Goal: Information Seeking & Learning: Learn about a topic

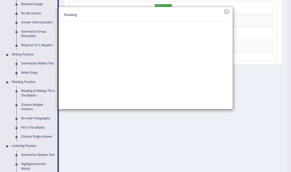
click at [33, 95] on div "× Reading" at bounding box center [145, 86] width 291 height 172
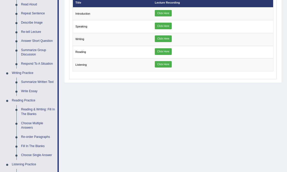
scroll to position [64, 0]
click at [31, 112] on link "Reading & Writing: Fill In The Blanks" at bounding box center [38, 112] width 39 height 14
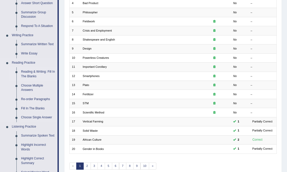
scroll to position [110, 0]
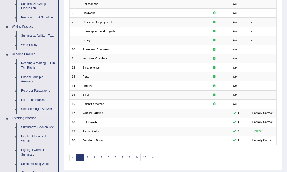
click at [32, 64] on link "Reading & Writing: Fill In The Blanks" at bounding box center [38, 66] width 39 height 14
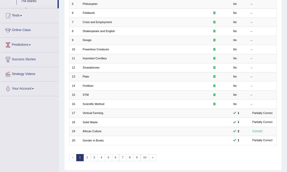
scroll to position [121, 0]
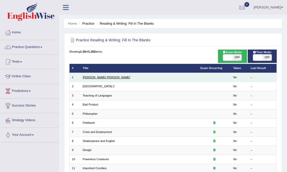
click at [91, 77] on link "Mona Lisa" at bounding box center [107, 77] width 48 height 3
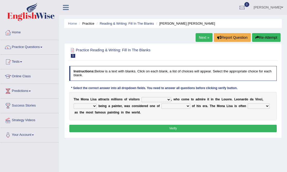
click at [168, 99] on select "around the year the all year all year round per year" at bounding box center [157, 99] width 30 height 5
click at [95, 106] on select "rather than as much as as well as as long as" at bounding box center [85, 106] width 23 height 5
click at [165, 100] on select "around the year the all year all year round per year" at bounding box center [157, 99] width 30 height 5
click at [168, 100] on select "around the year the all year all year round per year" at bounding box center [157, 99] width 30 height 5
click at [159, 100] on select "around the year the all year all year round per year" at bounding box center [157, 99] width 30 height 5
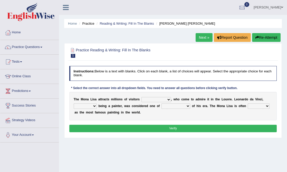
select select "per year"
click at [142, 97] on select "around the year the all year all year round per year" at bounding box center [157, 99] width 30 height 5
click at [94, 106] on select "rather than as much as as well as as long as" at bounding box center [85, 106] width 23 height 5
click at [180, 106] on select "better artists artist the better artist the best artists" at bounding box center [176, 106] width 29 height 5
select select "the best artists"
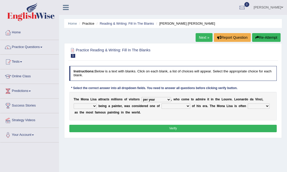
click at [162, 104] on select "better artists artist the better artist the best artists" at bounding box center [176, 106] width 29 height 5
click at [268, 106] on select "classified suggested predicted described" at bounding box center [259, 106] width 22 height 5
select select "described"
click at [248, 104] on select "classified suggested predicted described" at bounding box center [259, 106] width 22 height 5
click at [94, 105] on select "rather than as much as as well as as long as" at bounding box center [85, 106] width 23 height 5
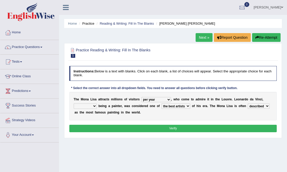
select select "as well as"
click at [74, 104] on select "rather than as much as as well as as long as" at bounding box center [85, 106] width 23 height 5
click at [197, 128] on button "Verify" at bounding box center [173, 128] width 208 height 7
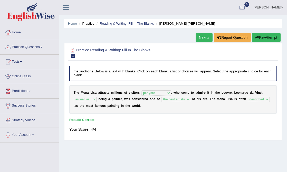
click at [192, 39] on div "Home Practice Reading & Writing: Fill In The Blanks Mona Lisa Next » Report Que…" at bounding box center [173, 128] width 228 height 257
click at [199, 38] on link "Next »" at bounding box center [204, 37] width 17 height 9
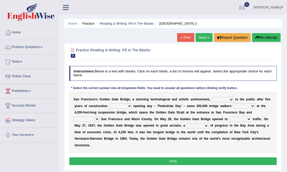
click at [232, 100] on select "opens closes appears equals" at bounding box center [223, 99] width 22 height 5
click at [225, 98] on select "opens closes appears equals" at bounding box center [223, 99] width 22 height 5
click at [228, 99] on select "opens closes appears equals" at bounding box center [223, 99] width 22 height 5
drag, startPoint x: 104, startPoint y: 99, endPoint x: 162, endPoint y: 95, distance: 59.0
click at [162, 95] on div "S a n F r a n c i s c o ' s G o l d e n G a t e B r i d g e , a s t u n n i n g…" at bounding box center [173, 122] width 208 height 61
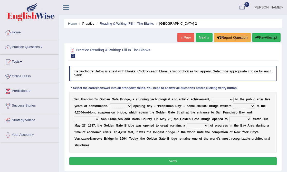
click at [222, 99] on select "opens closes appears equals" at bounding box center [223, 99] width 22 height 5
click at [225, 99] on select "opens closes appears equals" at bounding box center [223, 99] width 22 height 5
select select "opens"
click at [212, 97] on select "opens closes appears equals" at bounding box center [223, 99] width 22 height 5
click at [228, 98] on select "opens closes appears equals" at bounding box center [223, 99] width 22 height 5
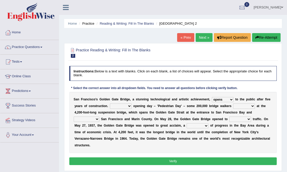
click at [212, 97] on select "opens closes appears equals" at bounding box center [223, 99] width 22 height 5
click at [130, 106] on select "On During Since When" at bounding box center [121, 106] width 22 height 5
click at [116, 106] on select "On During Since When" at bounding box center [121, 106] width 22 height 5
select select "Since"
click at [110, 104] on select "On During Since When" at bounding box center [121, 106] width 22 height 5
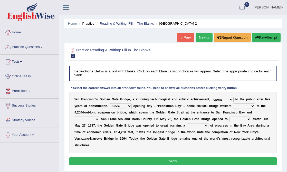
click at [245, 107] on select "stationed looked marveled laughed" at bounding box center [244, 106] width 22 height 5
click at [252, 106] on select "stationed looked marveled laughed" at bounding box center [244, 106] width 22 height 5
click at [246, 107] on select "stationed looked marveled laughed" at bounding box center [244, 106] width 22 height 5
select select "looked"
click at [233, 104] on select "stationed looked marveled laughed" at bounding box center [244, 106] width 22 height 5
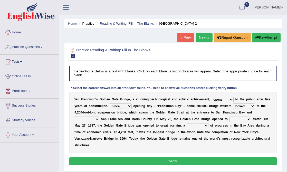
click at [91, 120] on select "separates connects channels differentiates" at bounding box center [87, 119] width 26 height 5
select select "connects"
click at [74, 117] on select "separates connects channels differentiates" at bounding box center [87, 119] width 26 height 5
click at [99, 120] on b at bounding box center [100, 119] width 2 height 4
click at [82, 120] on select "separates connects channels differentiates" at bounding box center [87, 119] width 26 height 5
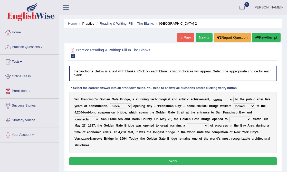
click at [74, 117] on select "separates connects channels differentiates" at bounding box center [87, 119] width 26 height 5
click at [243, 118] on select "aquatic vehicular airborne watertight" at bounding box center [240, 119] width 22 height 5
click at [251, 119] on b at bounding box center [252, 119] width 2 height 4
click at [250, 119] on select "aquatic vehicular airborne watertight" at bounding box center [240, 119] width 22 height 5
click at [207, 125] on select "denial symbol technique yield" at bounding box center [198, 125] width 22 height 5
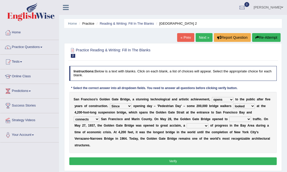
select select "technique"
click at [187, 123] on select "denial symbol technique yield" at bounding box center [198, 125] width 22 height 5
click at [253, 119] on b "t" at bounding box center [253, 119] width 1 height 4
click at [252, 119] on b at bounding box center [252, 119] width 2 height 4
click at [249, 120] on select "aquatic vehicular airborne watertight" at bounding box center [240, 119] width 22 height 5
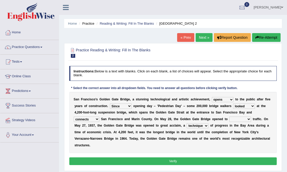
select select "vehicular"
click at [229, 117] on select "aquatic vehicular airborne watertight" at bounding box center [240, 119] width 22 height 5
click at [206, 159] on button "Verify" at bounding box center [173, 160] width 208 height 7
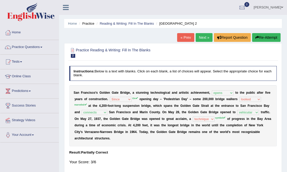
drag, startPoint x: 222, startPoint y: 117, endPoint x: 232, endPoint y: 117, distance: 10.5
click at [232, 117] on div "S a n F r a n c i s c o ' s G o l d e n G a t e B r i d g e , a s t u n n i n g…" at bounding box center [173, 115] width 208 height 61
click at [24, 46] on link "Practice Questions" at bounding box center [29, 46] width 59 height 13
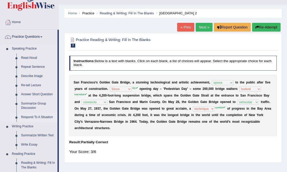
scroll to position [70, 0]
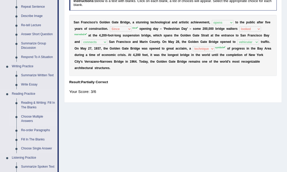
click at [33, 125] on link "Choose Multiple Answers" at bounding box center [38, 119] width 39 height 14
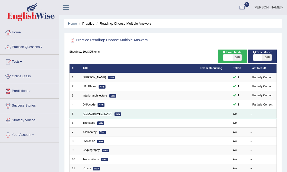
click at [92, 114] on link "[GEOGRAPHIC_DATA]" at bounding box center [98, 113] width 30 height 3
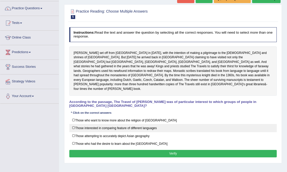
click at [85, 124] on label "Those interested in comparing feature of different languages" at bounding box center [173, 128] width 208 height 8
checkbox input "true"
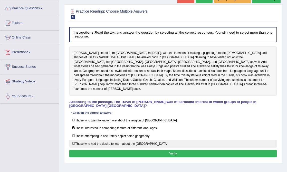
click at [101, 140] on label "Those who had the desire to learn about the [GEOGRAPHIC_DATA]" at bounding box center [173, 144] width 208 height 8
checkbox input "true"
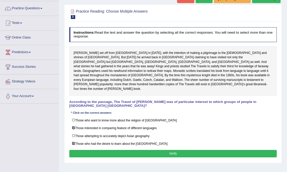
click at [103, 150] on button "Verify" at bounding box center [173, 153] width 208 height 7
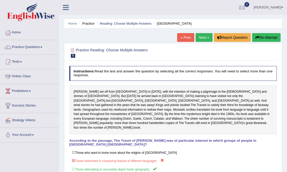
click at [201, 37] on link "Next »" at bounding box center [204, 37] width 17 height 9
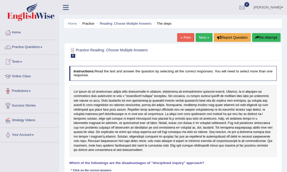
click at [28, 48] on link "Practice Questions" at bounding box center [29, 46] width 59 height 13
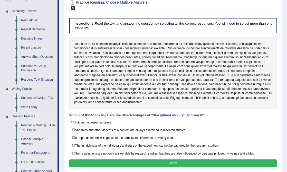
scroll to position [53, 0]
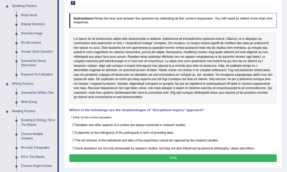
click at [32, 147] on link "Re-order Paragraphs" at bounding box center [38, 147] width 39 height 9
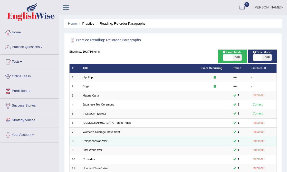
scroll to position [121, 0]
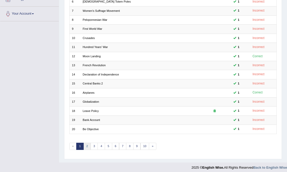
click at [87, 144] on link "2" at bounding box center [86, 146] width 7 height 7
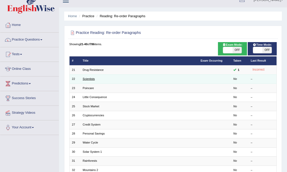
click at [85, 79] on link "Scientists" at bounding box center [89, 78] width 12 height 3
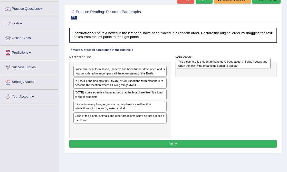
drag, startPoint x: 91, startPoint y: 118, endPoint x: 214, endPoint y: 65, distance: 133.8
click at [214, 65] on div "The biosphere is thought to have developed about 3.5 billion years ago when the…" at bounding box center [224, 63] width 94 height 11
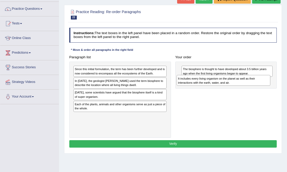
drag, startPoint x: 85, startPoint y: 104, endPoint x: 212, endPoint y: 85, distance: 129.2
click at [212, 85] on div "It includes every living organism on the planet as well as their interactions w…" at bounding box center [224, 80] width 94 height 11
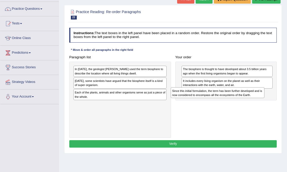
drag, startPoint x: 89, startPoint y: 73, endPoint x: 205, endPoint y: 101, distance: 119.1
click at [205, 101] on div "Paragraph list Since this initial formulation, the term has been further develo…" at bounding box center [173, 95] width 212 height 85
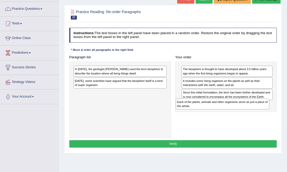
drag, startPoint x: 123, startPoint y: 93, endPoint x: 245, endPoint y: 111, distance: 123.8
click at [245, 111] on div "Paragraph list In [DATE], the geologist [PERSON_NAME] used the term biosphere t…" at bounding box center [173, 95] width 212 height 85
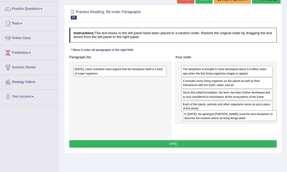
drag, startPoint x: 135, startPoint y: 69, endPoint x: 257, endPoint y: 120, distance: 132.0
click at [257, 120] on div "Paragraph list In [DATE], the geologist [PERSON_NAME] used the term biosphere t…" at bounding box center [173, 95] width 212 height 85
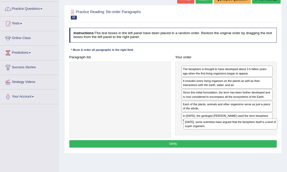
drag, startPoint x: 125, startPoint y: 70, endPoint x: 252, endPoint y: 136, distance: 143.0
click at [252, 136] on div "Paragraph list [DATE], some scientists have argued that the biosphere itself is…" at bounding box center [173, 95] width 212 height 85
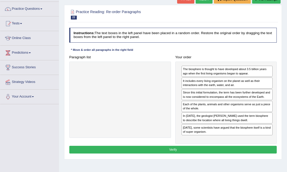
click at [195, 146] on button "Verify" at bounding box center [173, 149] width 208 height 7
